Goal: Transaction & Acquisition: Purchase product/service

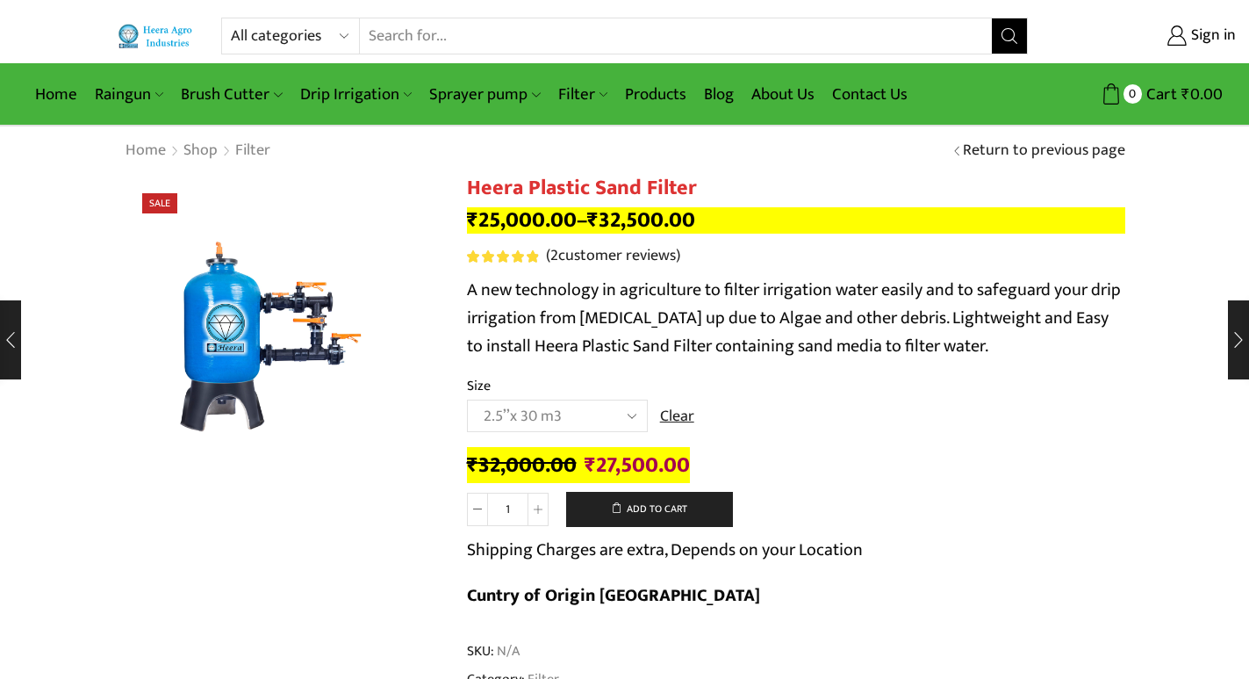
select select "2-5x-30-m3"
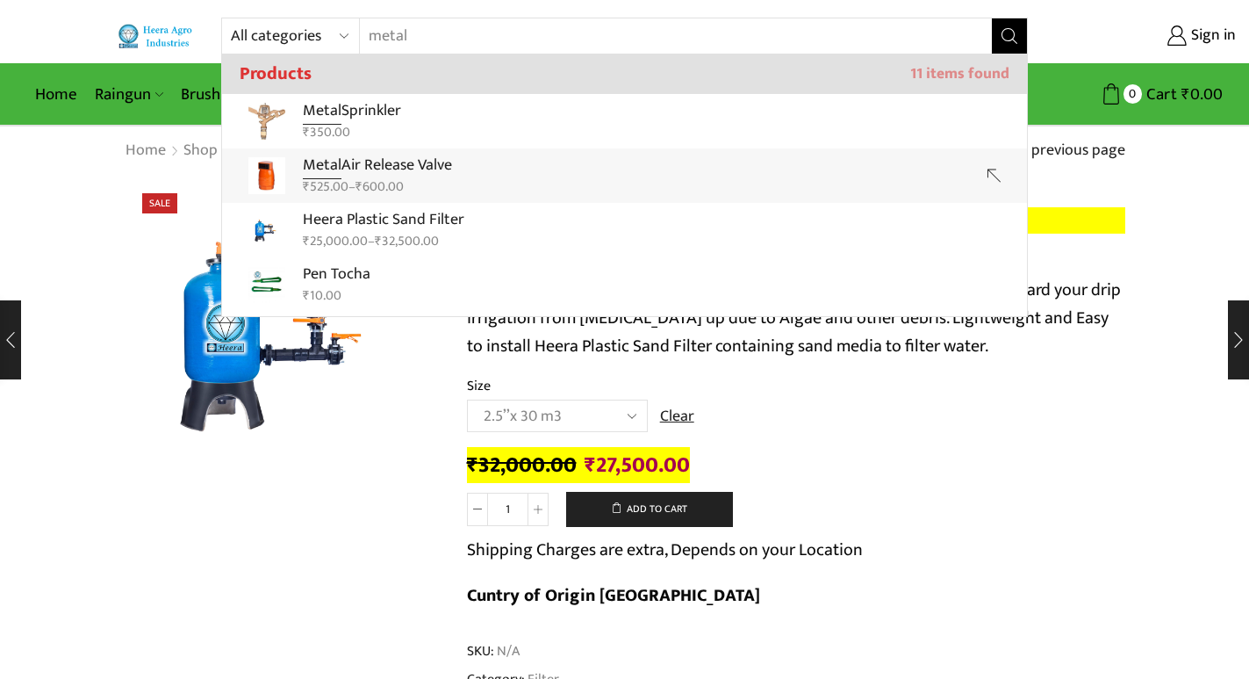
click at [490, 158] on link "Metal Air Release Valve ₹ 525.00 – ₹ 600.00" at bounding box center [624, 175] width 805 height 54
type input "Metal Air Release Valve"
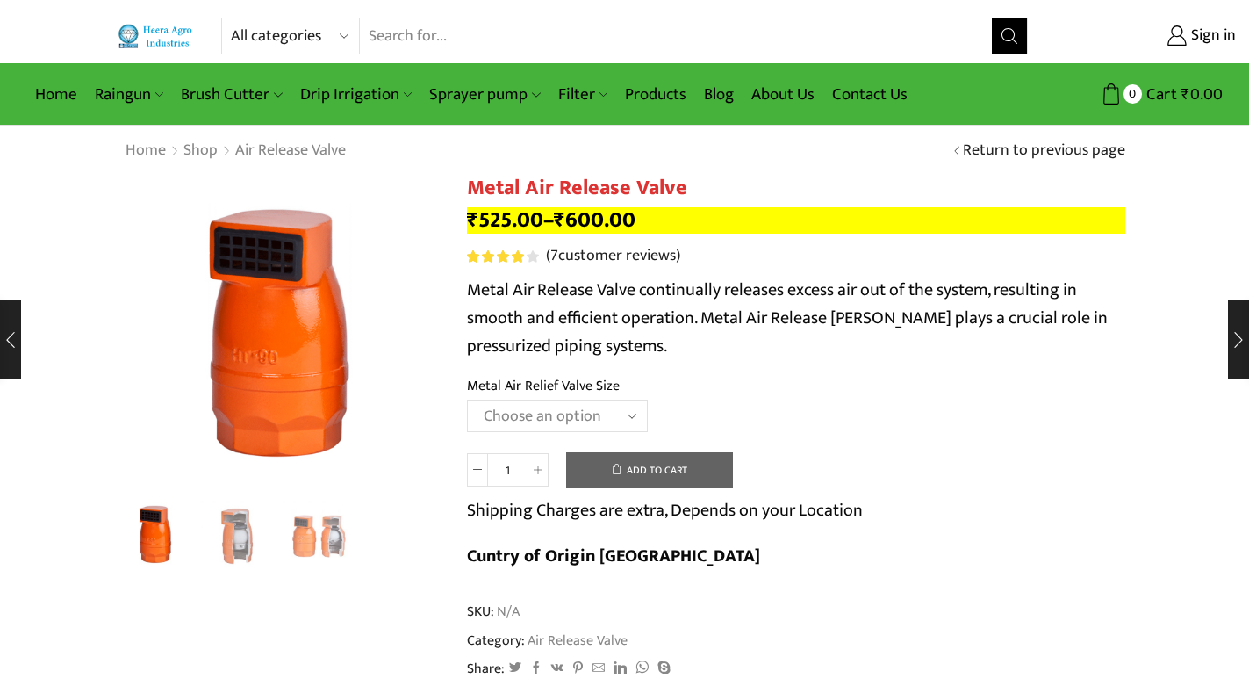
click at [582, 419] on select "Choose an option HT-88P 1" HT-89 1.5"" at bounding box center [557, 415] width 181 height 32
select select "ht-89-1-5"
click at [467, 399] on select "Choose an option HT-88P 1" HT-89 1.5"" at bounding box center [557, 415] width 181 height 32
